Goal: Communication & Community: Share content

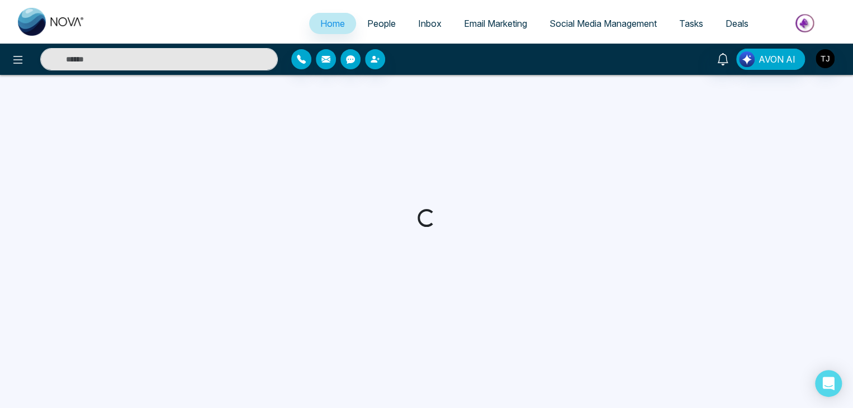
select select "*"
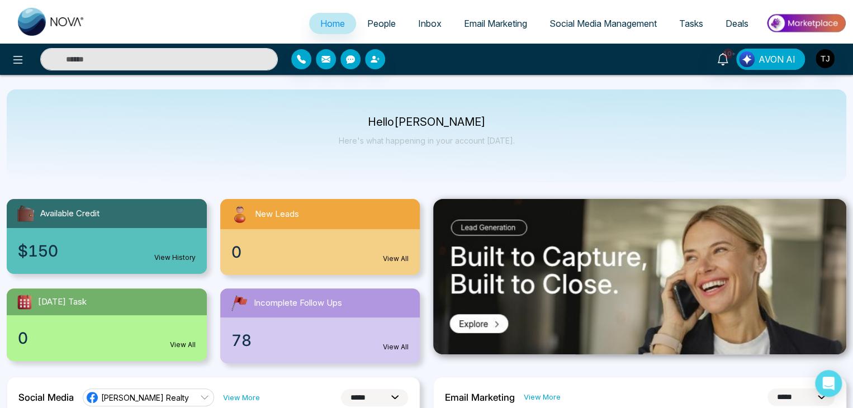
click at [552, 103] on div "Hello [PERSON_NAME] Here's what happening in your account [DATE]." at bounding box center [427, 135] width 840 height 93
click at [500, 37] on ul "Home People Inbox Email Marketing Social Media Management Tasks Deals" at bounding box center [471, 24] width 751 height 31
click at [498, 22] on span "Email Marketing" at bounding box center [495, 23] width 63 height 11
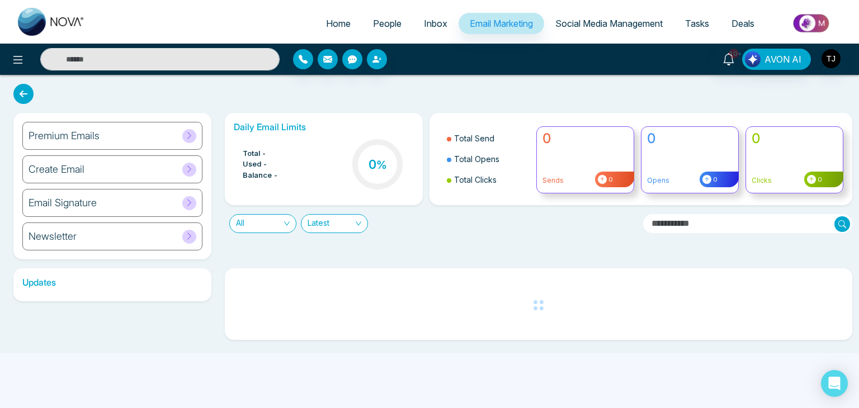
click at [173, 135] on div "Premium Emails" at bounding box center [112, 136] width 180 height 28
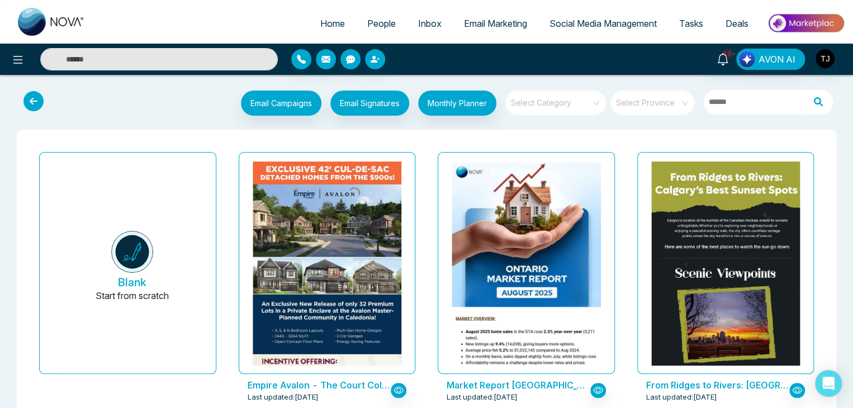
click at [587, 102] on input "search" at bounding box center [552, 99] width 81 height 17
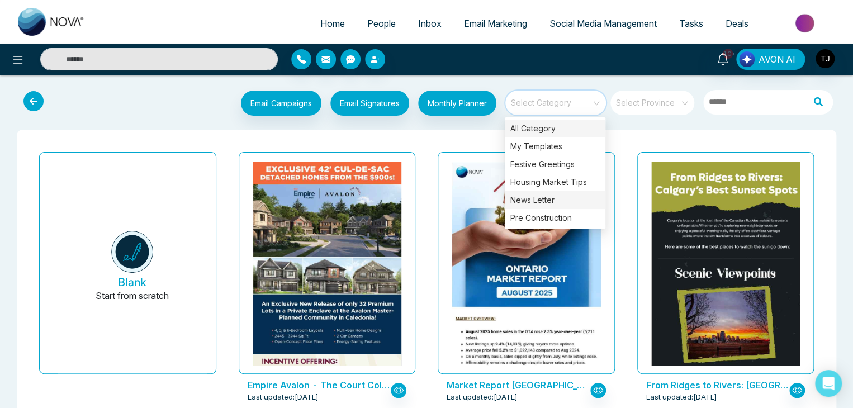
click at [568, 199] on div "News Letter" at bounding box center [555, 200] width 101 height 18
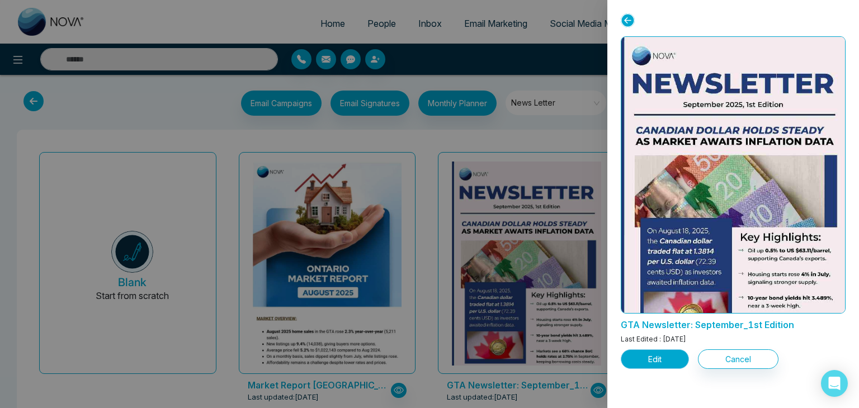
click at [669, 356] on button "Edit" at bounding box center [655, 360] width 68 height 20
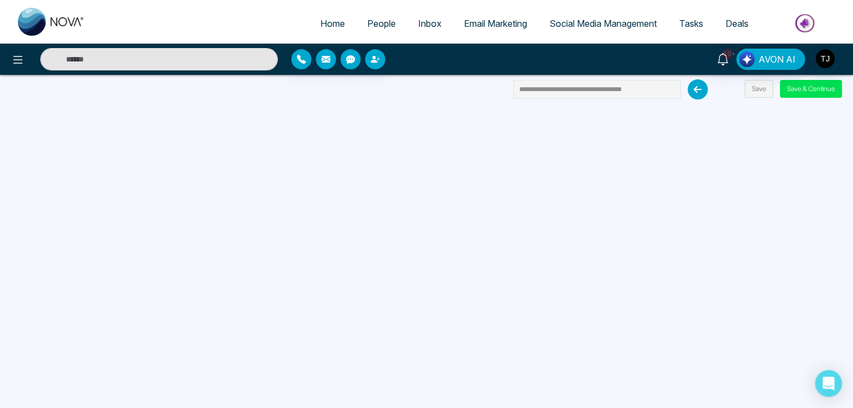
click at [320, 27] on span "Home" at bounding box center [332, 23] width 25 height 11
select select "*"
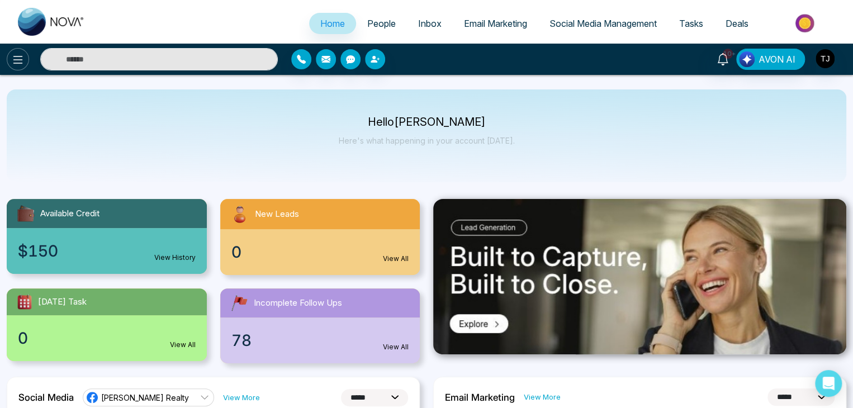
click at [8, 64] on button at bounding box center [18, 59] width 22 height 22
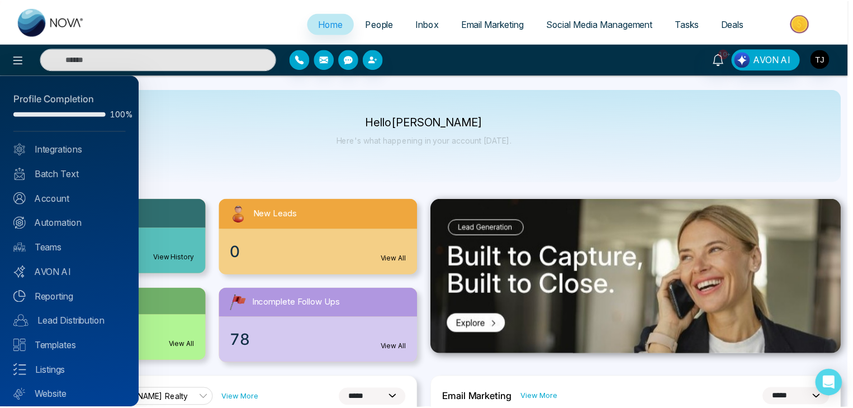
scroll to position [31, 0]
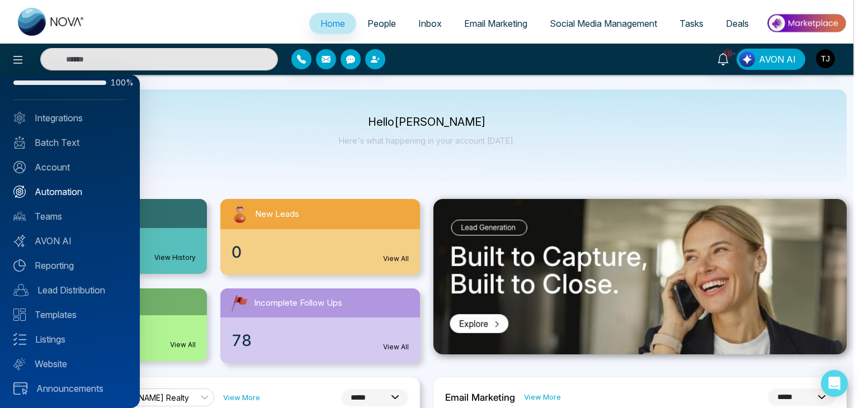
click at [89, 191] on link "Automation" at bounding box center [69, 191] width 113 height 13
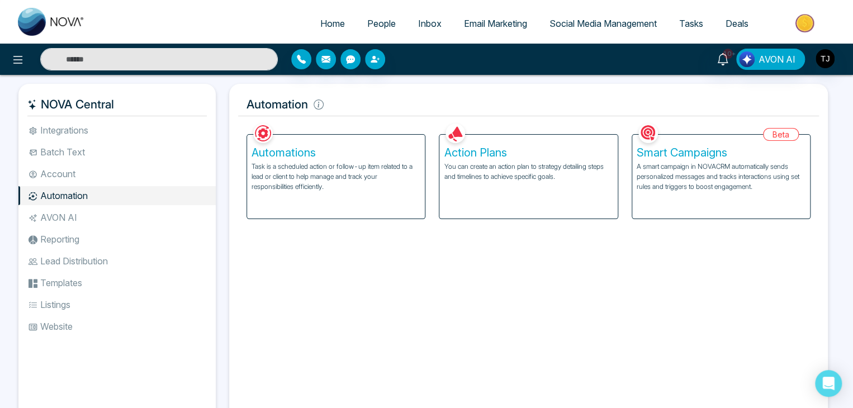
click at [468, 199] on div "Action Plans You can create an action plan to strategy detailing steps and time…" at bounding box center [529, 177] width 178 height 84
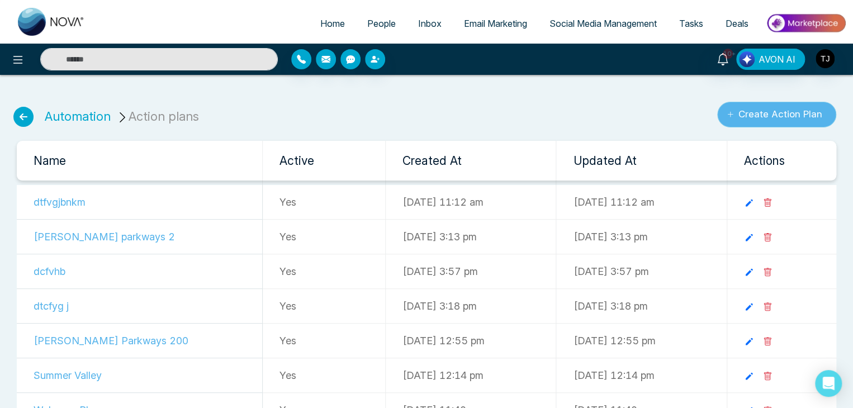
click at [799, 112] on button "Create Action Plan" at bounding box center [777, 115] width 119 height 26
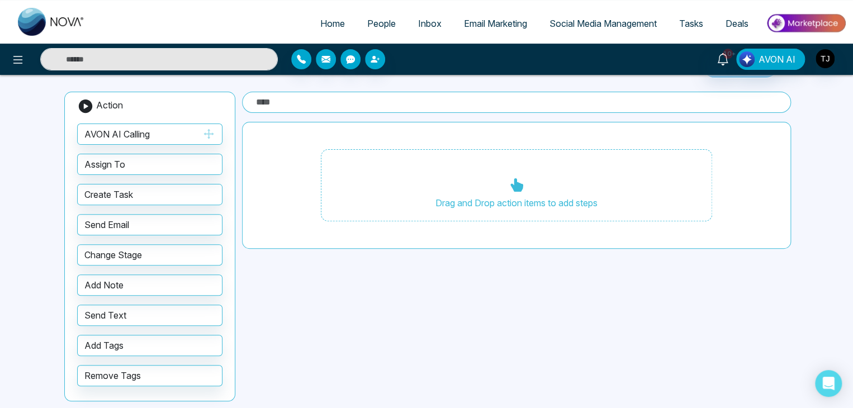
scroll to position [73, 0]
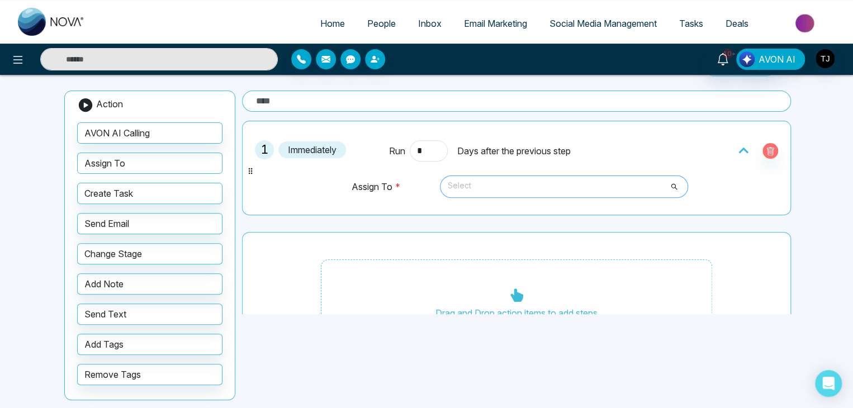
click at [466, 186] on span "Select" at bounding box center [564, 186] width 233 height 19
click at [766, 153] on icon "button" at bounding box center [770, 151] width 9 height 9
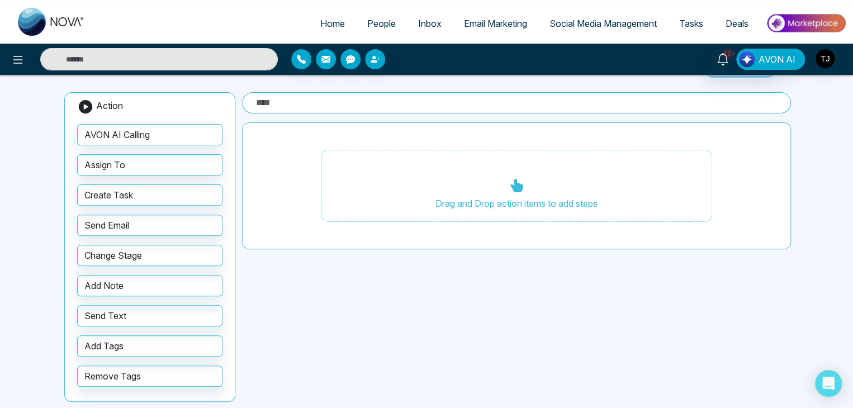
scroll to position [79, 0]
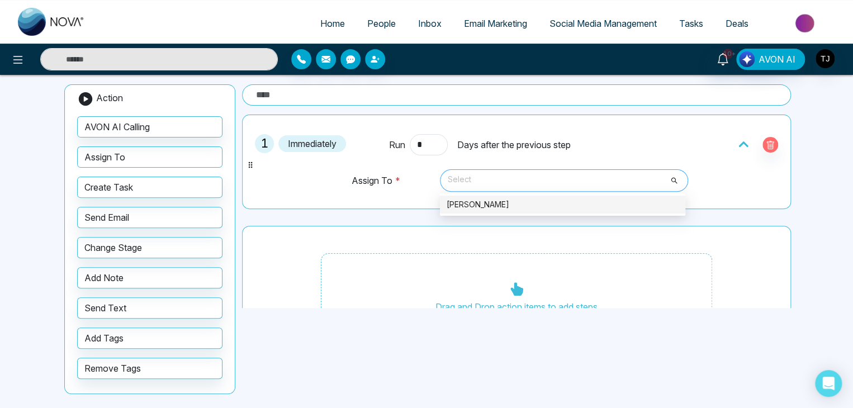
click at [495, 180] on span "Select" at bounding box center [564, 180] width 233 height 19
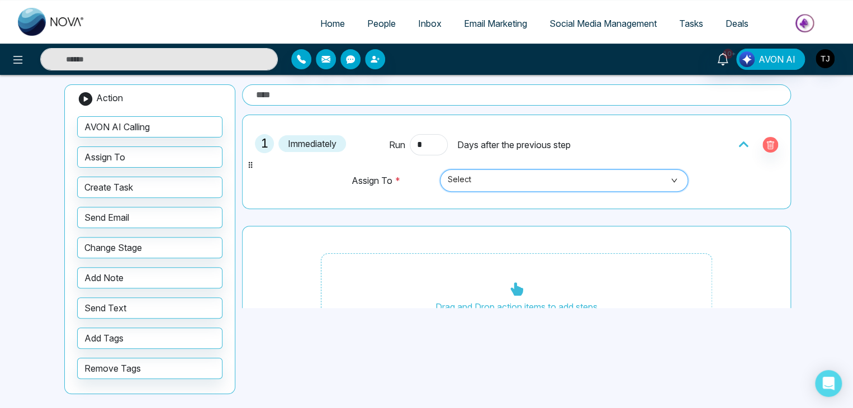
click at [495, 180] on span "Select" at bounding box center [564, 180] width 233 height 19
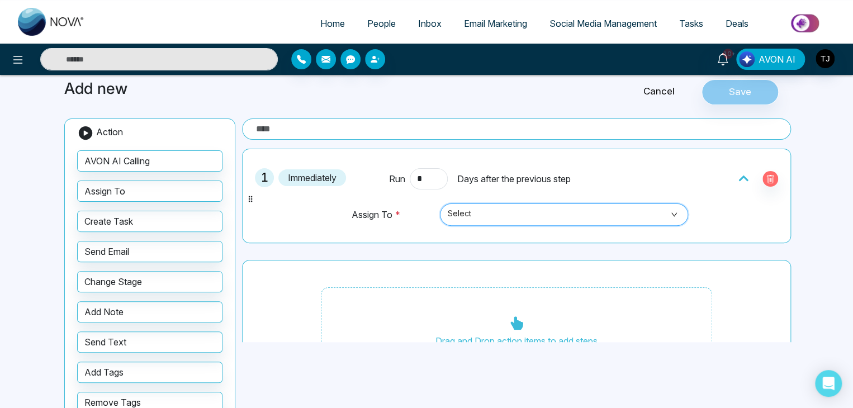
scroll to position [43, 0]
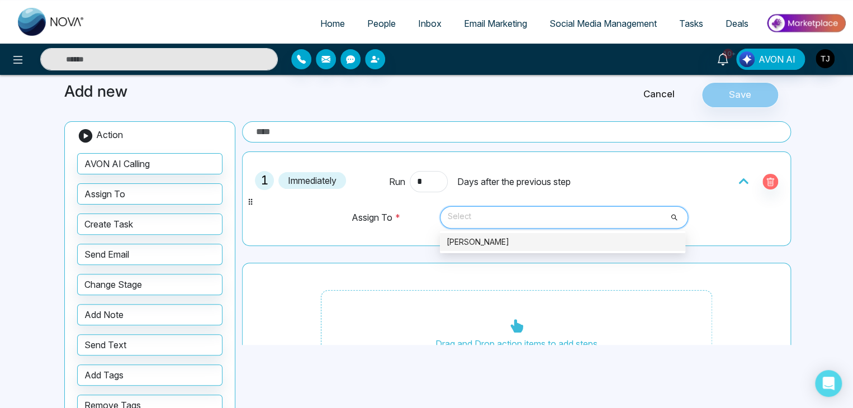
click at [488, 214] on span "Select" at bounding box center [564, 217] width 233 height 19
click at [559, 207] on input "search" at bounding box center [560, 215] width 227 height 17
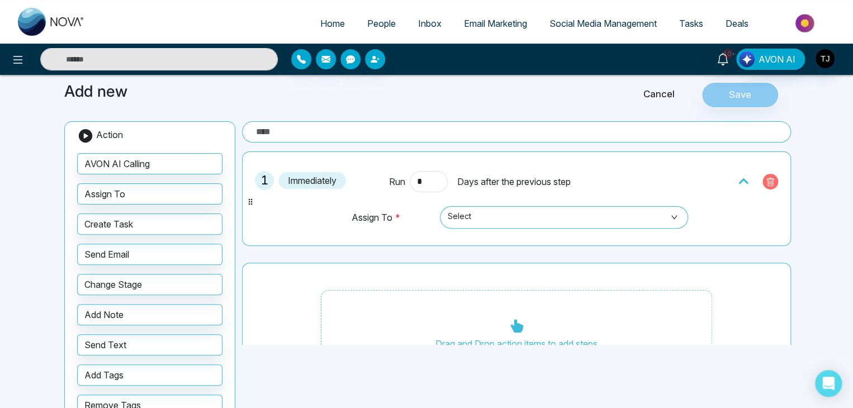
click at [770, 180] on button "button" at bounding box center [771, 182] width 16 height 16
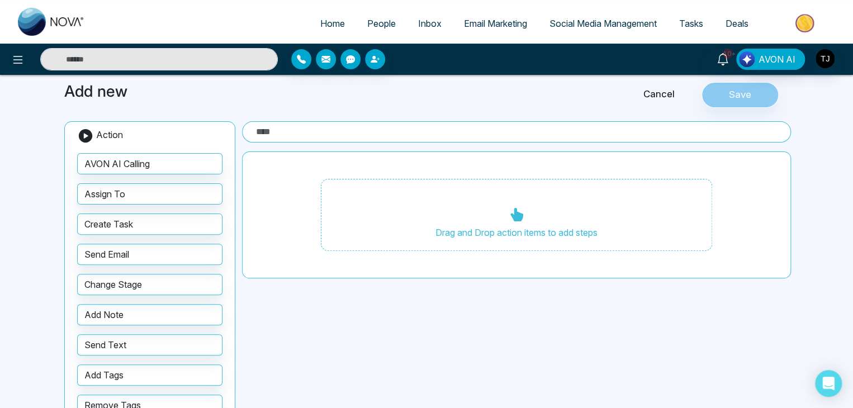
scroll to position [79, 0]
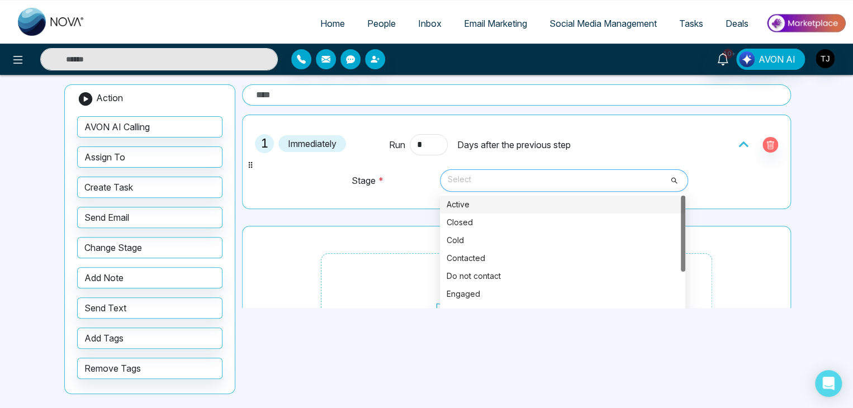
click at [499, 186] on span "Select" at bounding box center [564, 180] width 233 height 19
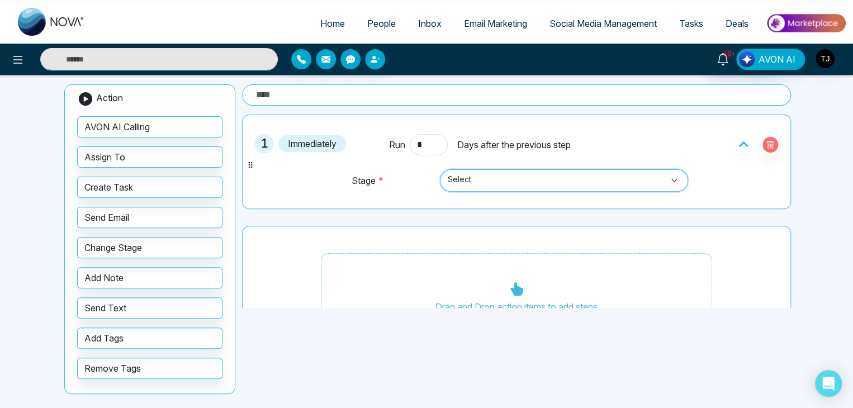
click at [499, 186] on span "Select" at bounding box center [564, 180] width 233 height 19
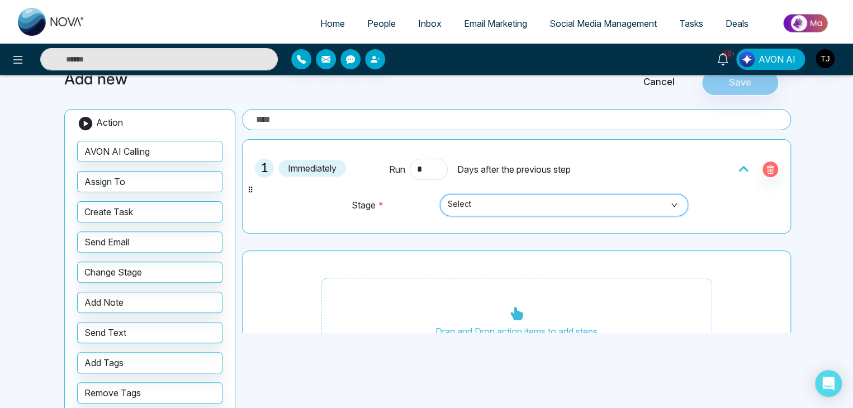
scroll to position [56, 0]
click at [767, 164] on icon "button" at bounding box center [770, 168] width 9 height 9
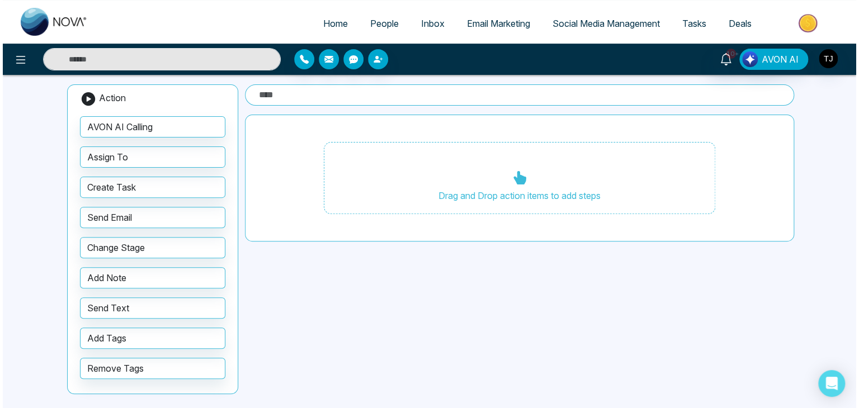
scroll to position [0, 0]
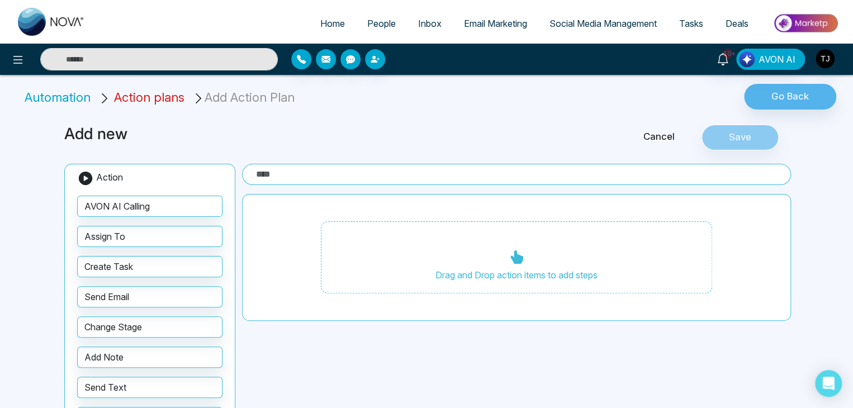
click at [153, 95] on span "Action plans" at bounding box center [149, 97] width 70 height 15
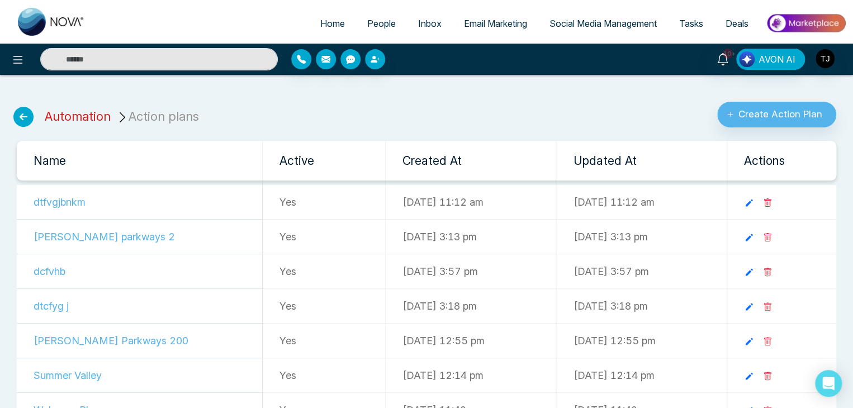
click at [96, 113] on link "Automation" at bounding box center [78, 116] width 66 height 15
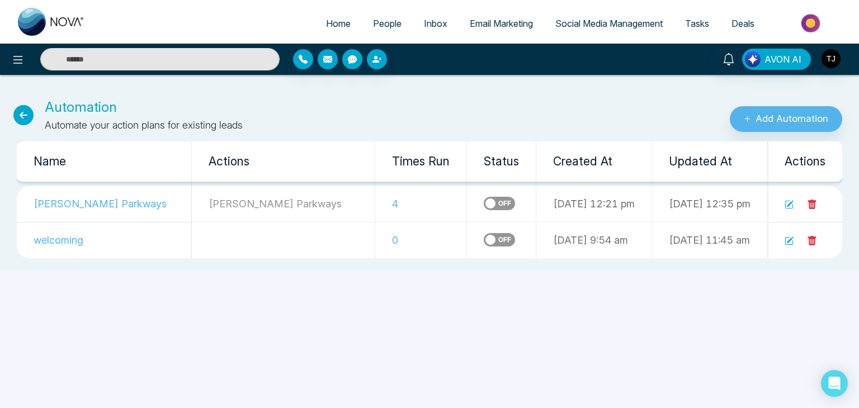
click at [26, 123] on icon at bounding box center [23, 115] width 20 height 20
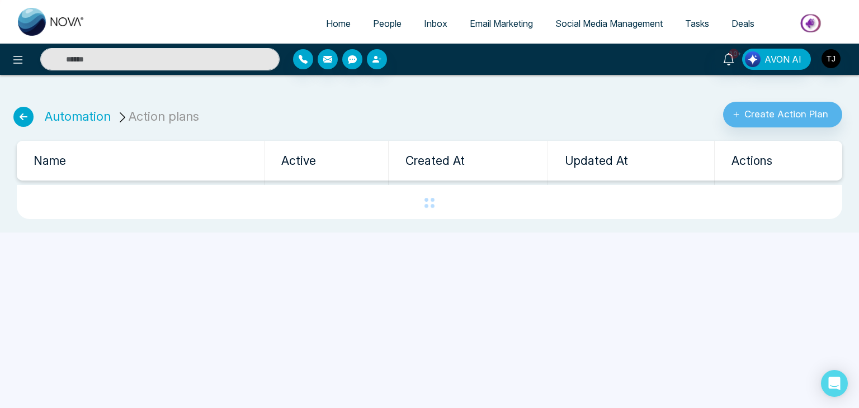
click at [26, 123] on icon at bounding box center [23, 117] width 20 height 20
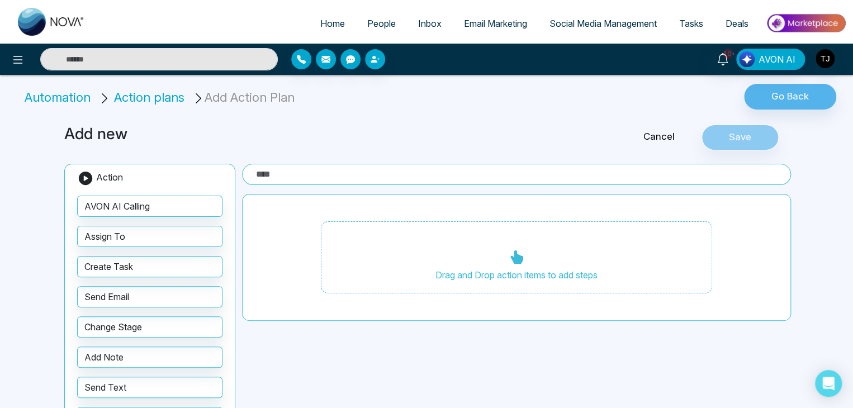
click at [367, 26] on span "People" at bounding box center [381, 23] width 29 height 11
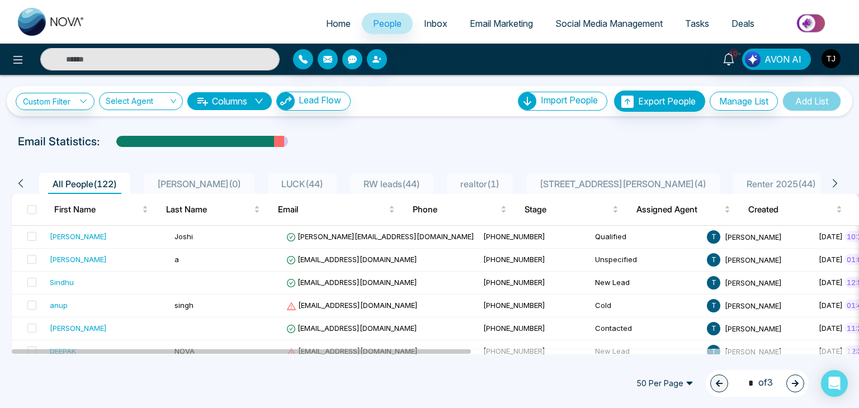
click at [333, 30] on link "Home" at bounding box center [338, 23] width 47 height 21
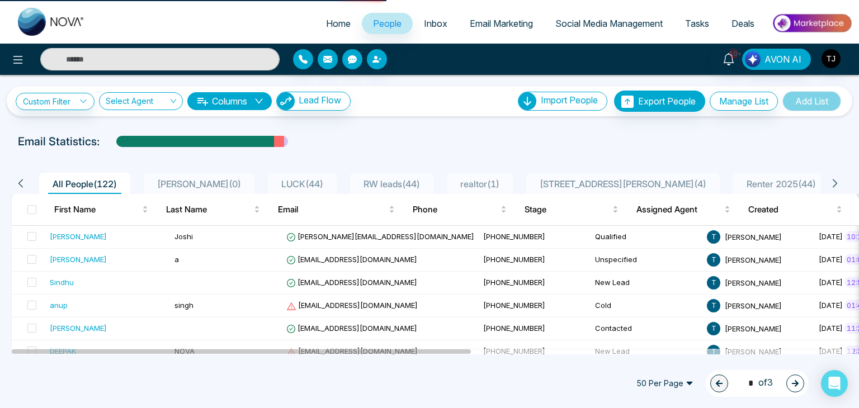
select select "*"
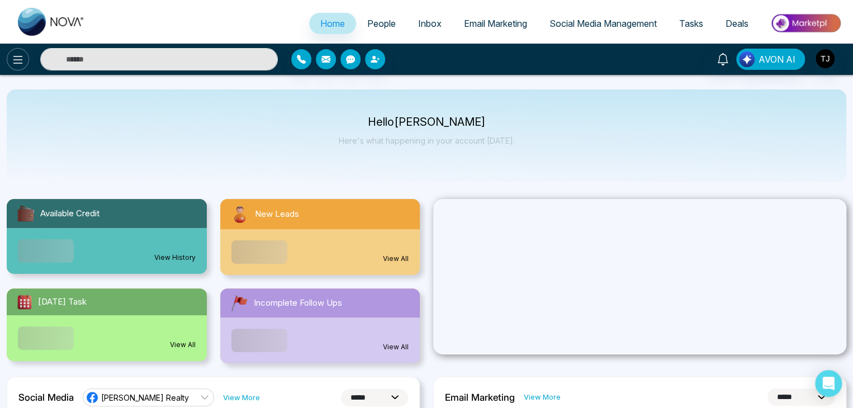
click at [22, 54] on icon at bounding box center [17, 59] width 13 height 13
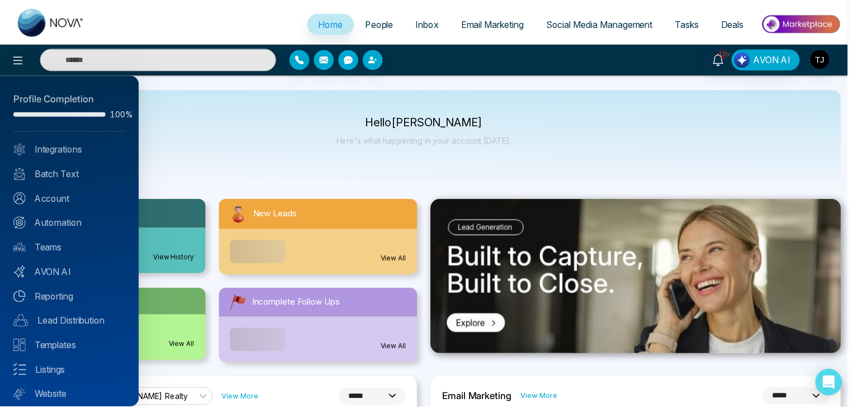
scroll to position [31, 0]
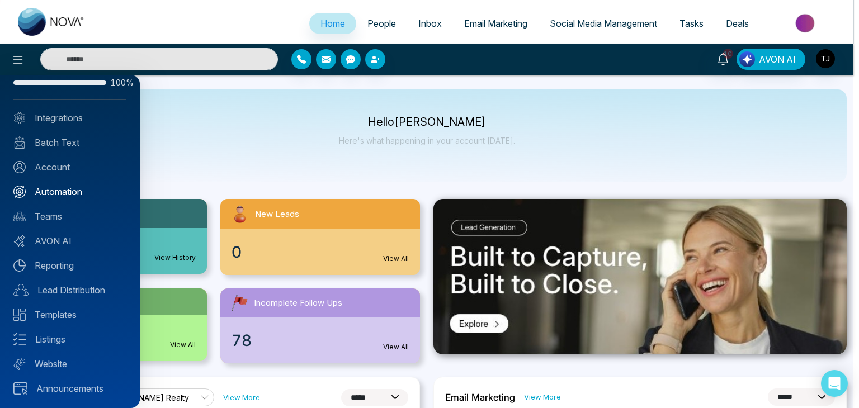
click at [105, 192] on link "Automation" at bounding box center [69, 191] width 113 height 13
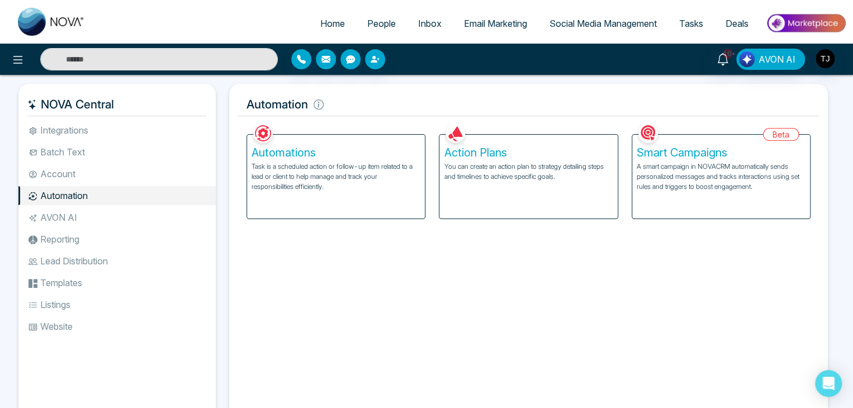
click at [423, 260] on div "Facebook NOVACRM enables users to connect to Facebook to schedule social media …" at bounding box center [528, 270] width 581 height 298
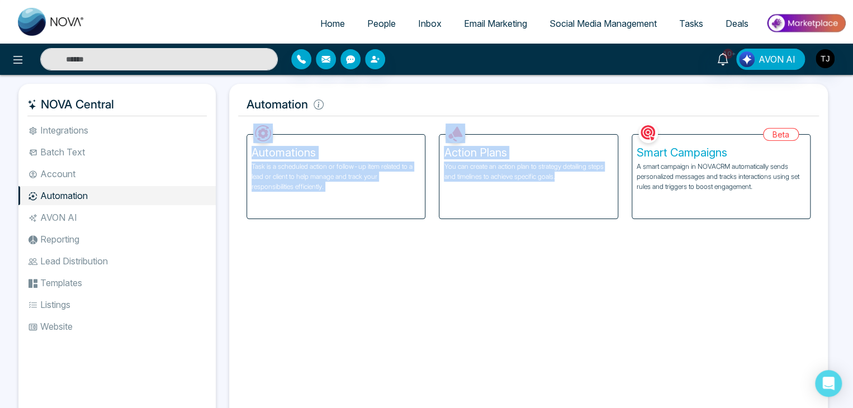
drag, startPoint x: 564, startPoint y: 179, endPoint x: 239, endPoint y: 145, distance: 326.1
click at [239, 145] on div "Facebook NOVACRM enables users to connect to Facebook to schedule social media …" at bounding box center [528, 270] width 581 height 298
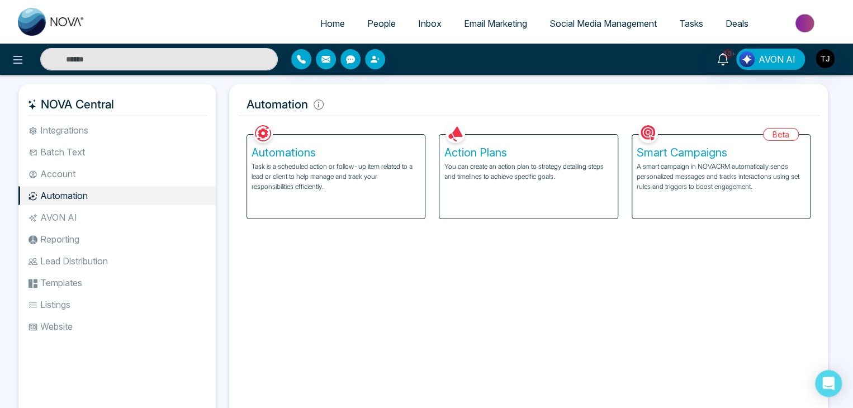
click at [425, 86] on div "Automation Facebook NOVACRM enables users to connect to Facebook to schedule so…" at bounding box center [528, 256] width 599 height 344
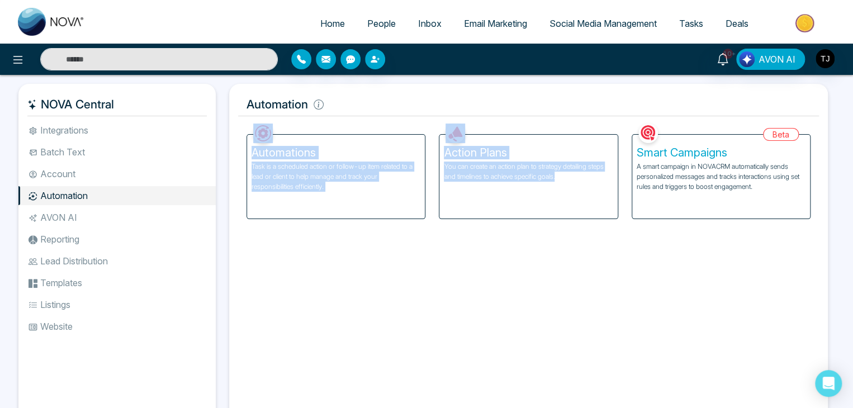
drag, startPoint x: 558, startPoint y: 189, endPoint x: 230, endPoint y: 119, distance: 335.2
click at [230, 119] on div "Automation Facebook NOVACRM enables users to connect to Facebook to schedule so…" at bounding box center [528, 256] width 599 height 344
drag, startPoint x: 230, startPoint y: 119, endPoint x: 598, endPoint y: 227, distance: 383.5
click at [598, 227] on div "Automation Facebook NOVACRM enables users to connect to Facebook to schedule so…" at bounding box center [528, 256] width 599 height 344
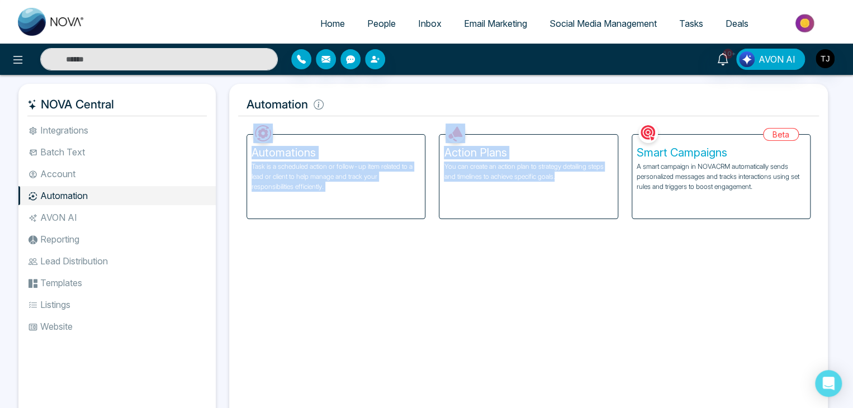
click at [598, 227] on div "Facebook NOVACRM enables users to connect to Facebook to schedule social media …" at bounding box center [528, 270] width 581 height 298
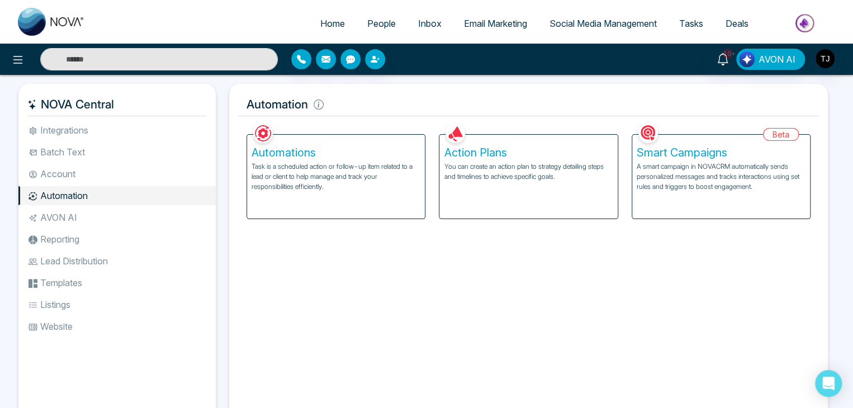
click at [441, 166] on div "Action Plans You can create an action plan to strategy detailing steps and time…" at bounding box center [529, 177] width 178 height 84
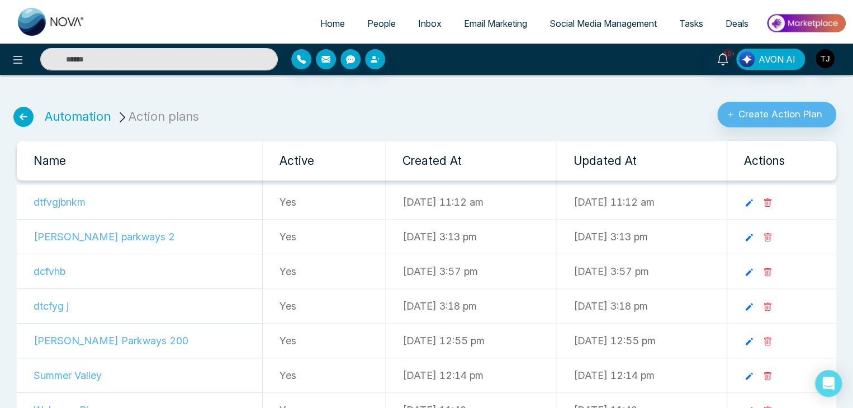
click at [25, 117] on icon at bounding box center [23, 117] width 20 height 20
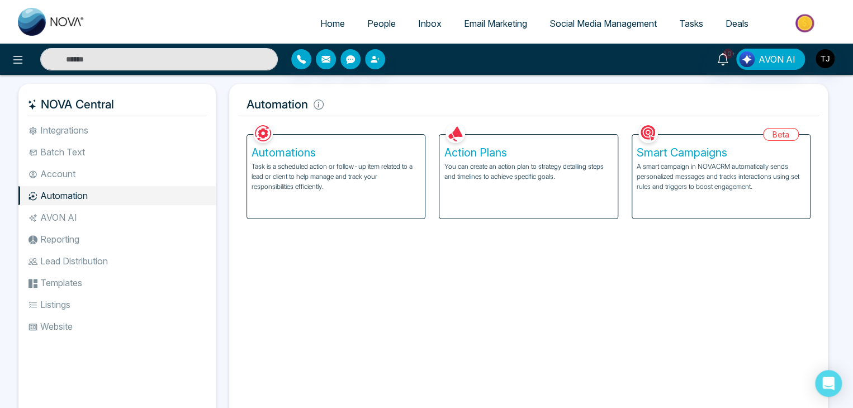
click at [327, 32] on link "Home" at bounding box center [332, 23] width 47 height 21
select select "*"
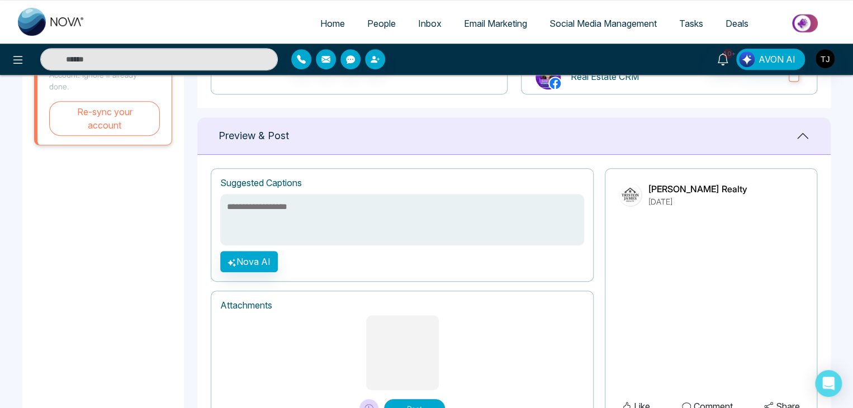
scroll to position [305, 0]
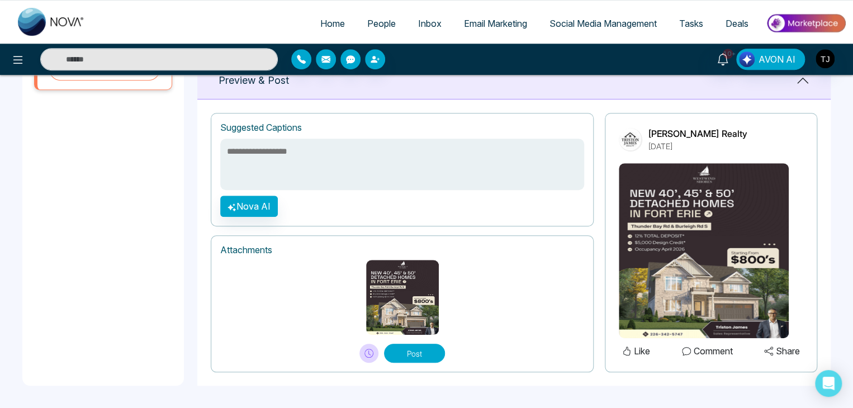
click at [420, 345] on button "Post" at bounding box center [414, 353] width 61 height 19
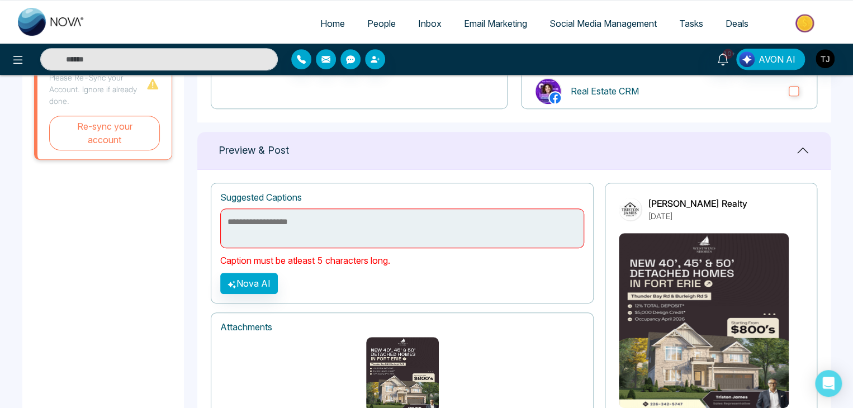
scroll to position [312, 0]
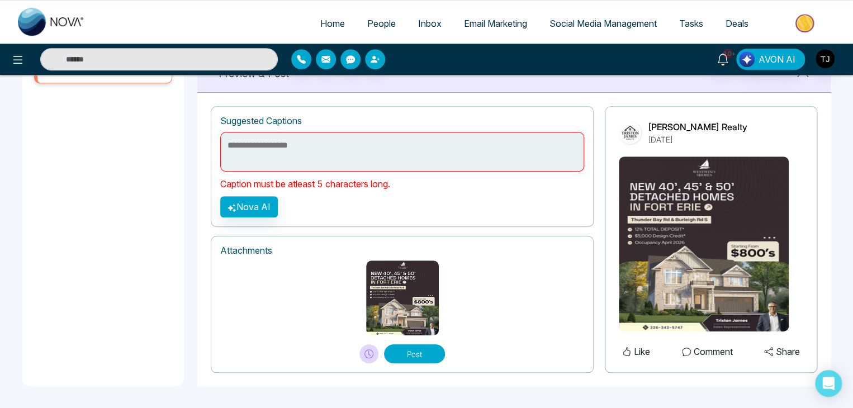
click at [455, 225] on div "**********" at bounding box center [402, 166] width 383 height 121
click at [341, 144] on textarea at bounding box center [402, 152] width 364 height 40
click at [423, 204] on div "**********" at bounding box center [402, 166] width 383 height 121
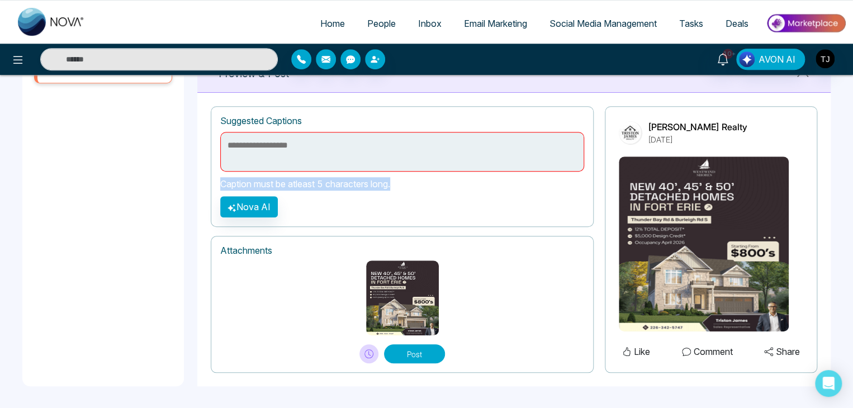
drag, startPoint x: 398, startPoint y: 181, endPoint x: 219, endPoint y: 185, distance: 178.5
click at [219, 185] on div "**********" at bounding box center [402, 166] width 383 height 121
click at [408, 183] on p "Caption must be atleast 5 characters long." at bounding box center [402, 183] width 364 height 13
click at [389, 159] on textarea at bounding box center [402, 152] width 364 height 40
click at [441, 199] on div "**********" at bounding box center [402, 166] width 383 height 121
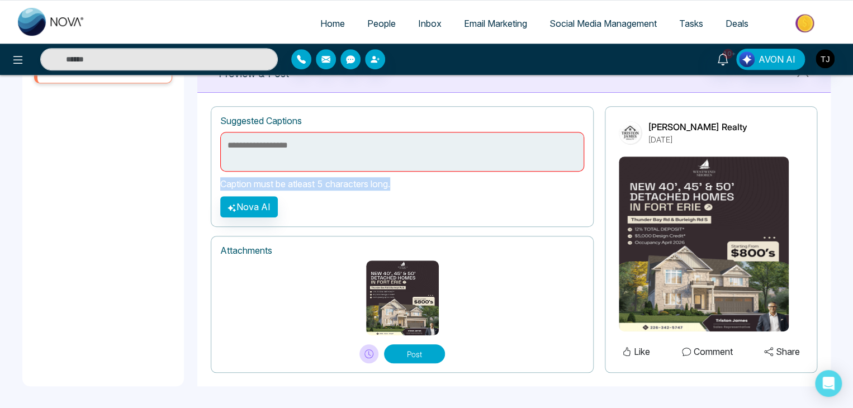
drag, startPoint x: 398, startPoint y: 184, endPoint x: 213, endPoint y: 185, distance: 185.1
click at [213, 185] on div "**********" at bounding box center [402, 166] width 383 height 121
click at [403, 184] on p "Caption must be atleast 5 characters long." at bounding box center [402, 183] width 364 height 13
drag, startPoint x: 403, startPoint y: 184, endPoint x: 213, endPoint y: 181, distance: 190.2
click at [213, 181] on div "**********" at bounding box center [402, 166] width 383 height 121
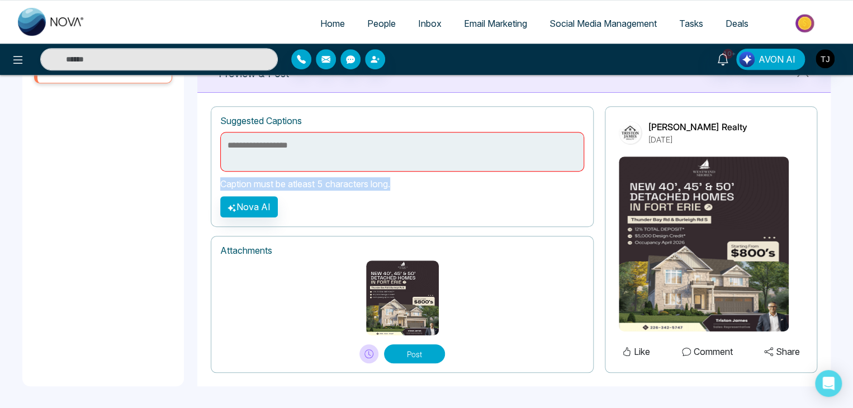
click at [213, 181] on div "**********" at bounding box center [402, 166] width 383 height 121
drag, startPoint x: 224, startPoint y: 182, endPoint x: 399, endPoint y: 179, distance: 175.6
click at [399, 179] on p "Caption must be atleast 5 characters long." at bounding box center [402, 183] width 364 height 13
drag, startPoint x: 398, startPoint y: 184, endPoint x: 178, endPoint y: 168, distance: 219.8
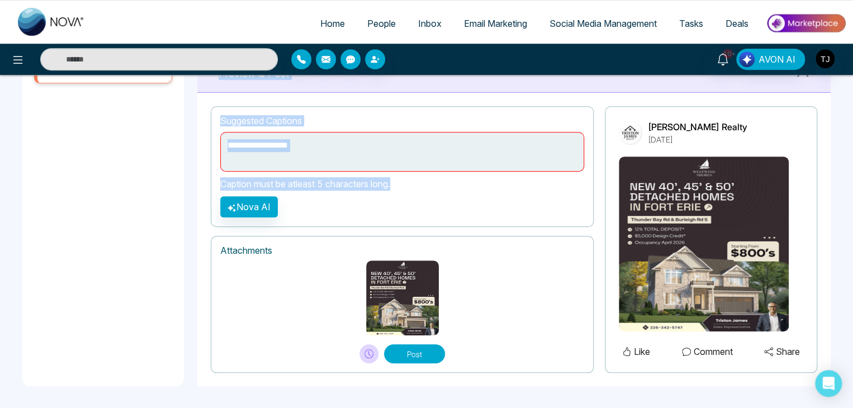
click at [178, 168] on main "**********" at bounding box center [426, 85] width 853 height 645
click at [263, 183] on p "Caption must be atleast 5 characters long." at bounding box center [402, 183] width 364 height 13
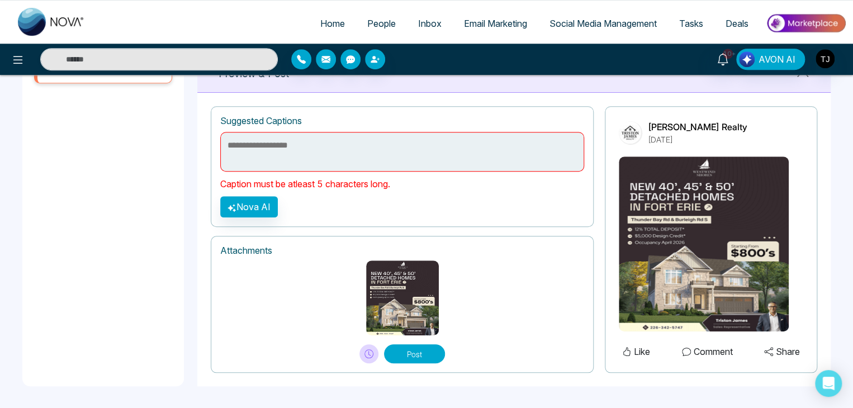
click at [295, 161] on textarea at bounding box center [402, 152] width 364 height 40
click at [460, 197] on div "**********" at bounding box center [402, 166] width 383 height 121
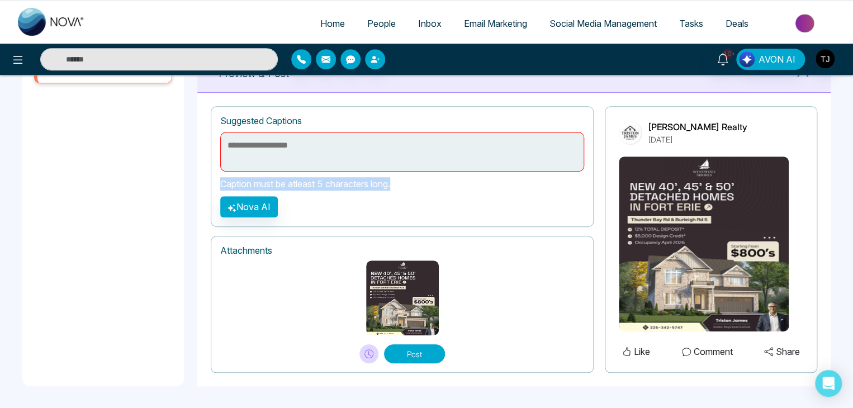
drag, startPoint x: 398, startPoint y: 187, endPoint x: 207, endPoint y: 185, distance: 190.7
click at [207, 185] on div "**********" at bounding box center [514, 240] width 634 height 294
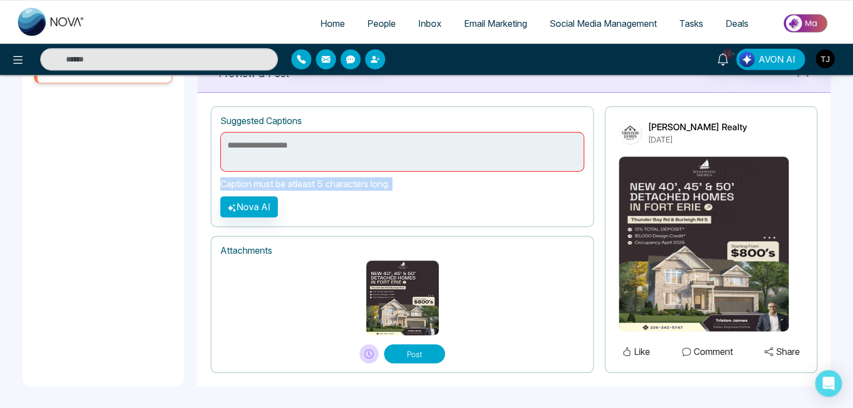
click at [207, 185] on div "**********" at bounding box center [514, 240] width 634 height 294
click at [234, 182] on p "Caption must be atleast 5 characters long." at bounding box center [402, 183] width 364 height 13
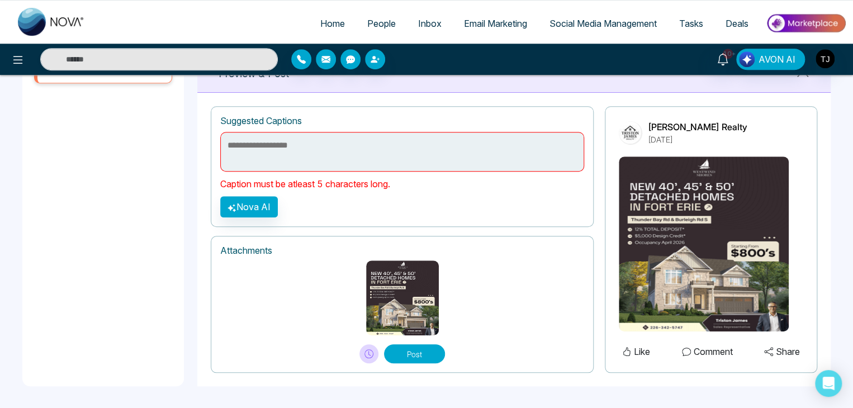
click at [478, 186] on p "Caption must be atleast 5 characters long." at bounding box center [402, 183] width 364 height 13
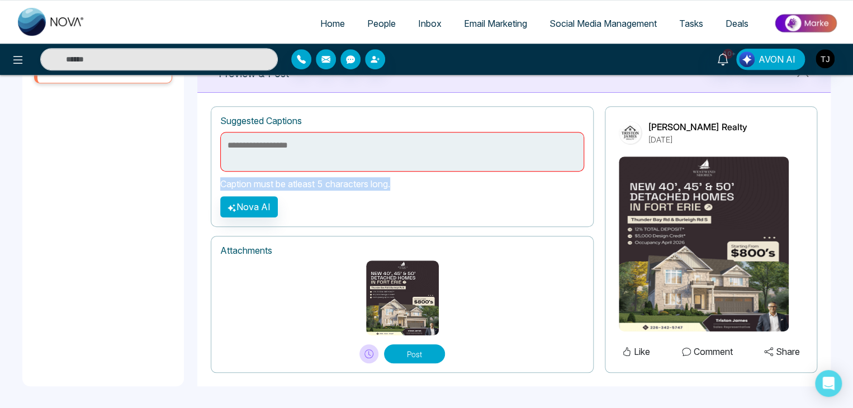
drag, startPoint x: 396, startPoint y: 190, endPoint x: 218, endPoint y: 186, distance: 178.5
click at [218, 186] on div "**********" at bounding box center [402, 166] width 383 height 121
click at [391, 186] on p "Caption must be atleast 5 characters long." at bounding box center [402, 183] width 364 height 13
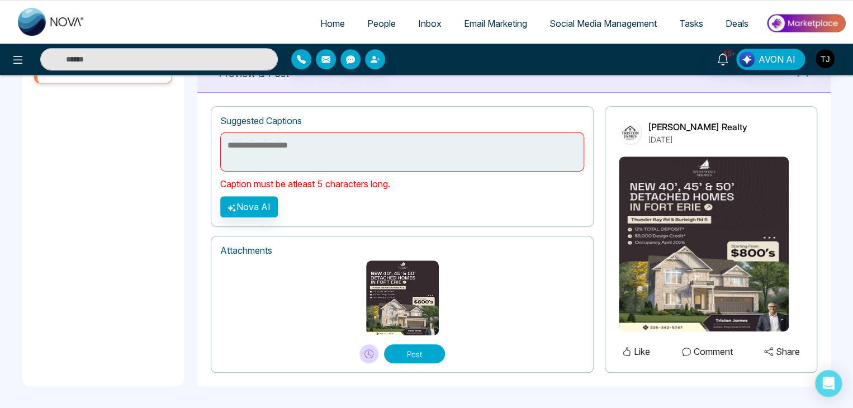
click at [355, 143] on textarea at bounding box center [402, 152] width 364 height 40
click at [400, 205] on div "**********" at bounding box center [402, 166] width 383 height 121
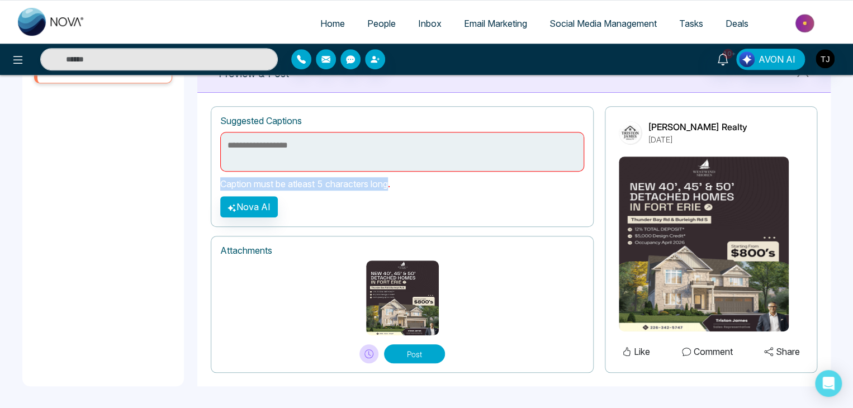
drag, startPoint x: 396, startPoint y: 186, endPoint x: 223, endPoint y: 180, distance: 172.9
click at [223, 180] on p "Caption must be atleast 5 characters long." at bounding box center [402, 183] width 364 height 13
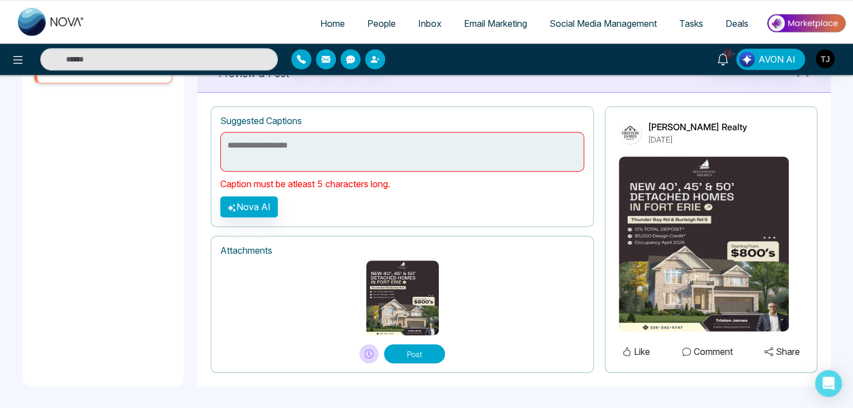
click at [477, 195] on div "**********" at bounding box center [402, 166] width 383 height 121
drag, startPoint x: 400, startPoint y: 187, endPoint x: 213, endPoint y: 185, distance: 187.4
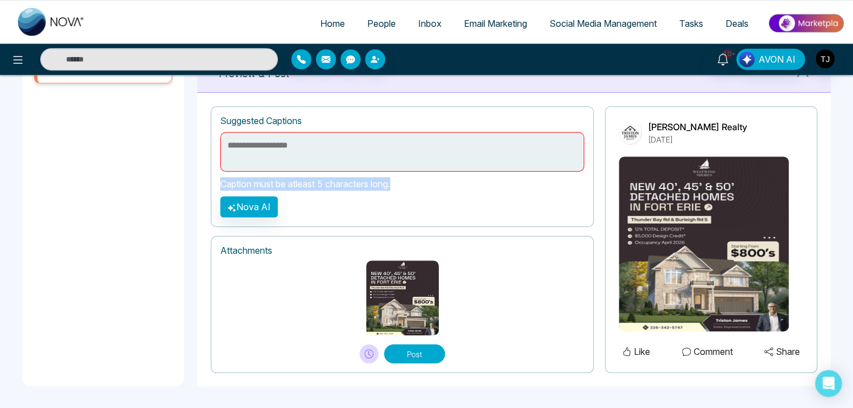
click at [213, 185] on div "**********" at bounding box center [402, 166] width 383 height 121
click at [343, 185] on p "Caption must be atleast 5 characters long." at bounding box center [402, 183] width 364 height 13
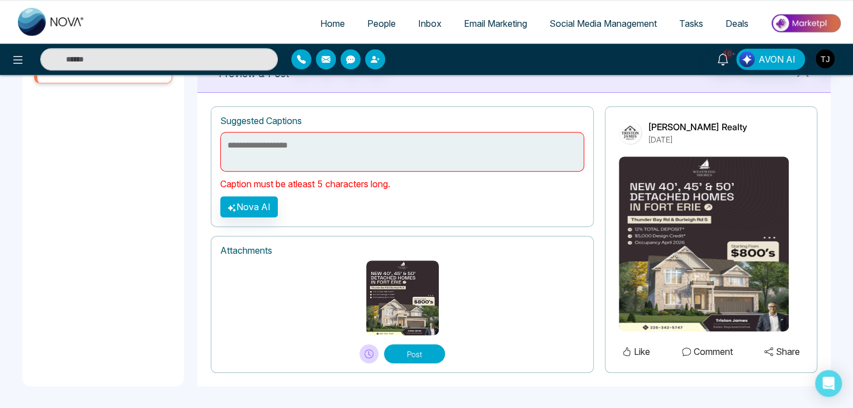
click at [435, 353] on button "Post" at bounding box center [414, 354] width 61 height 19
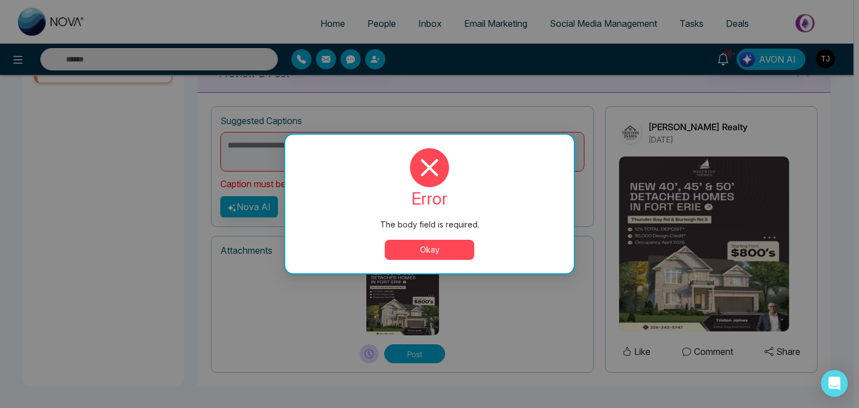
click at [462, 254] on button "Okay" at bounding box center [429, 250] width 89 height 20
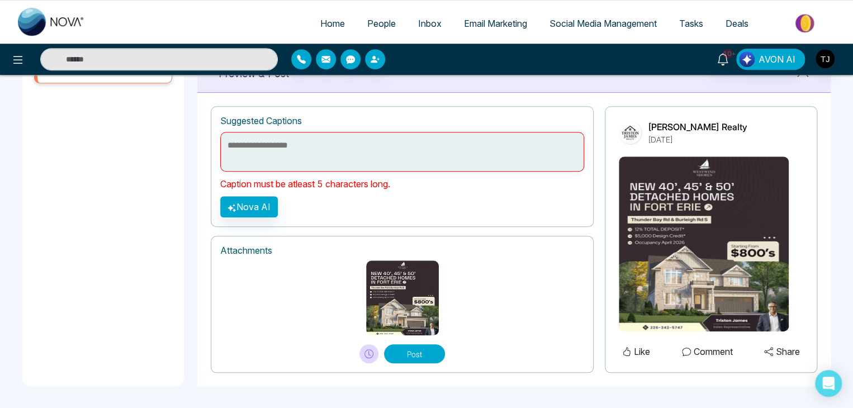
click at [414, 152] on textarea at bounding box center [402, 152] width 364 height 40
click at [438, 180] on p "Caption must be atleast 5 characters long." at bounding box center [402, 183] width 364 height 13
